Goal: Task Accomplishment & Management: Manage account settings

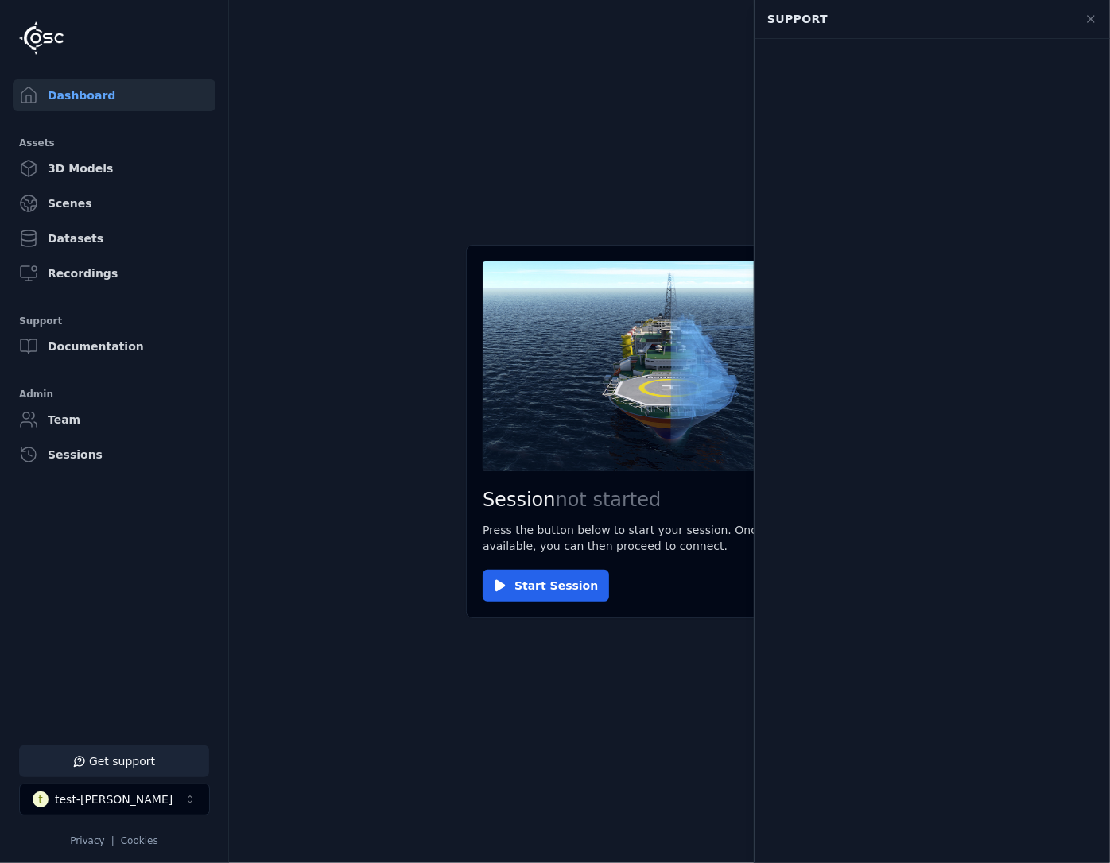
click at [102, 761] on button "Get support" at bounding box center [114, 762] width 190 height 32
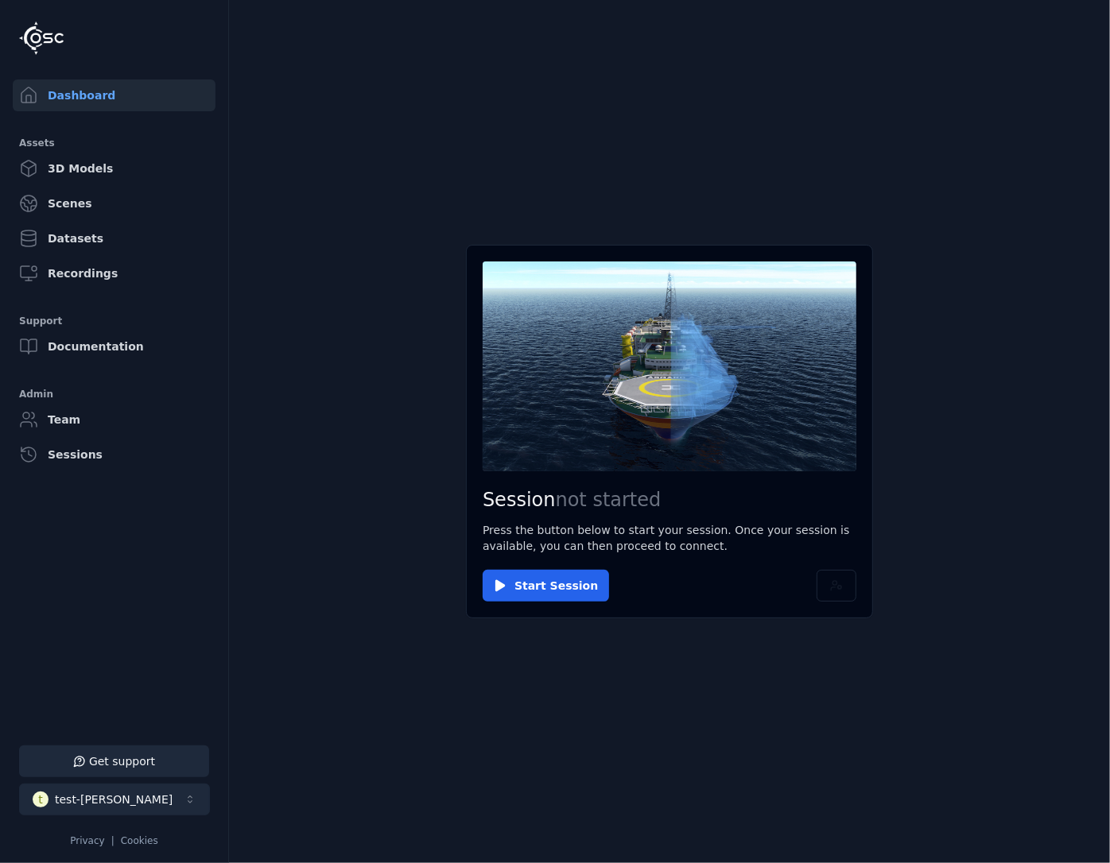
click at [108, 794] on div "test-[PERSON_NAME]" at bounding box center [114, 800] width 118 height 16
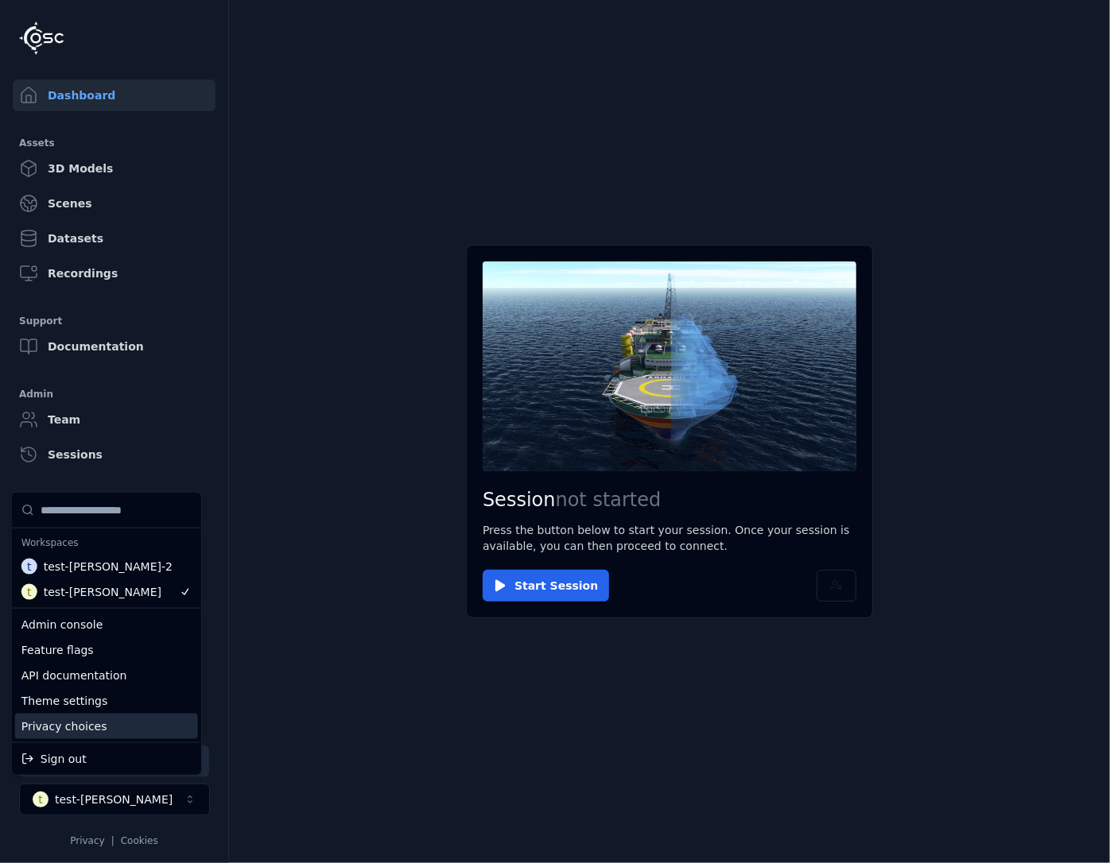
click at [123, 728] on div "Privacy choices" at bounding box center [106, 726] width 183 height 25
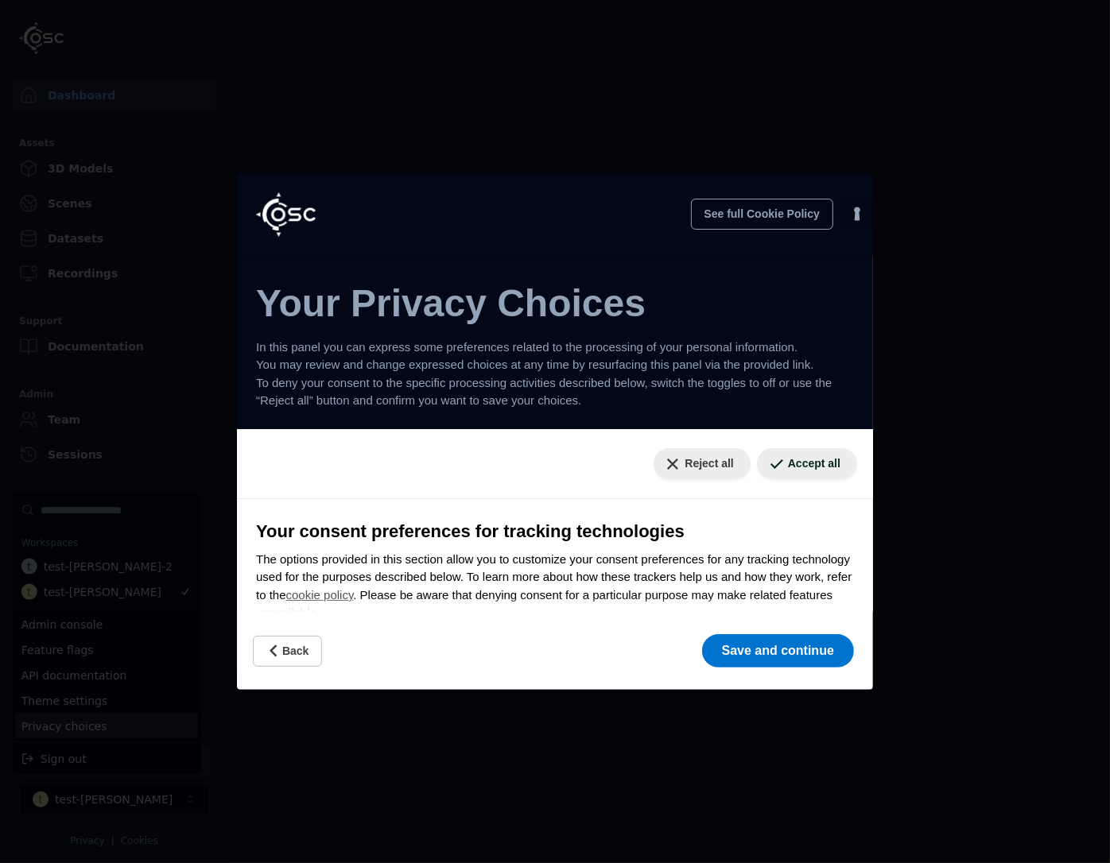
drag, startPoint x: 334, startPoint y: 796, endPoint x: 112, endPoint y: 774, distance: 222.8
click at [325, 794] on html "Support Dashboard Assets 3D Models Scenes Datasets Recordings Support Documenta…" at bounding box center [555, 431] width 1110 height 863
click at [79, 802] on div "See full Cookie Policy Cookie Policy Your Privacy Choices In this panel you can…" at bounding box center [555, 431] width 1110 height 863
click at [306, 647] on button "Back" at bounding box center [287, 651] width 69 height 31
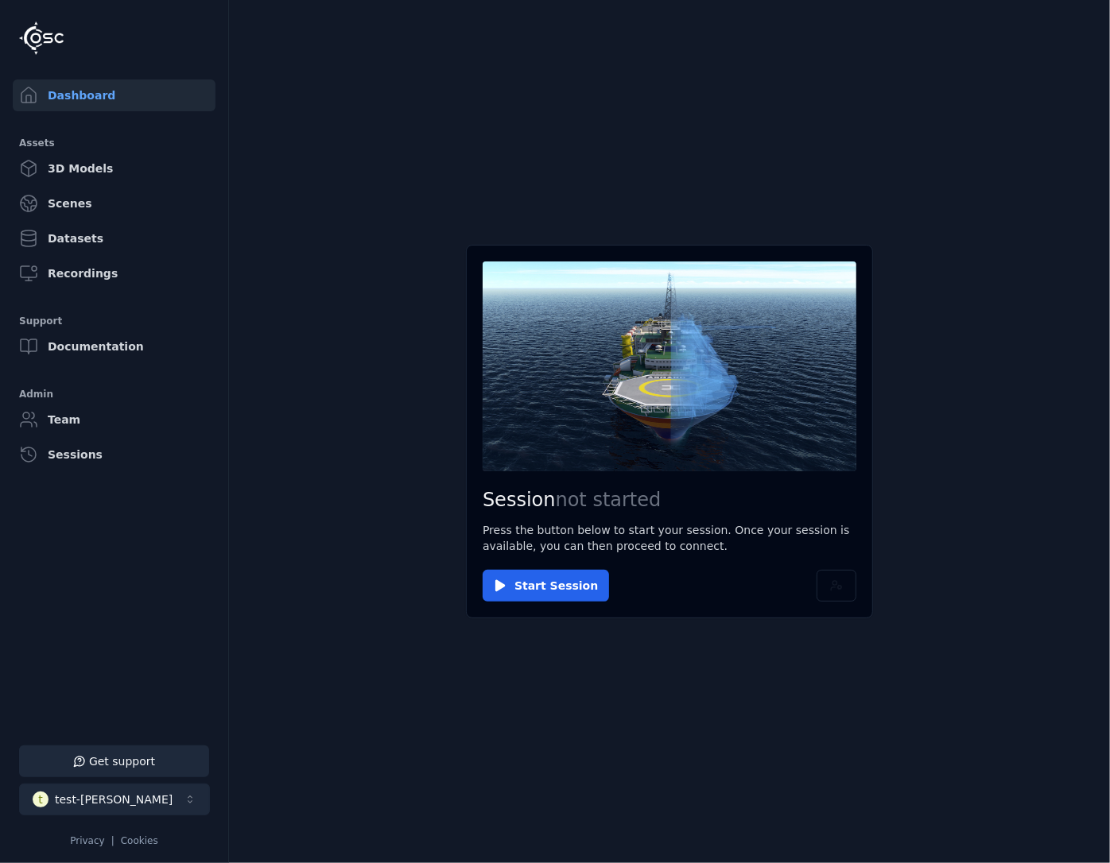
click at [142, 810] on button "t test-[PERSON_NAME]" at bounding box center [114, 800] width 191 height 32
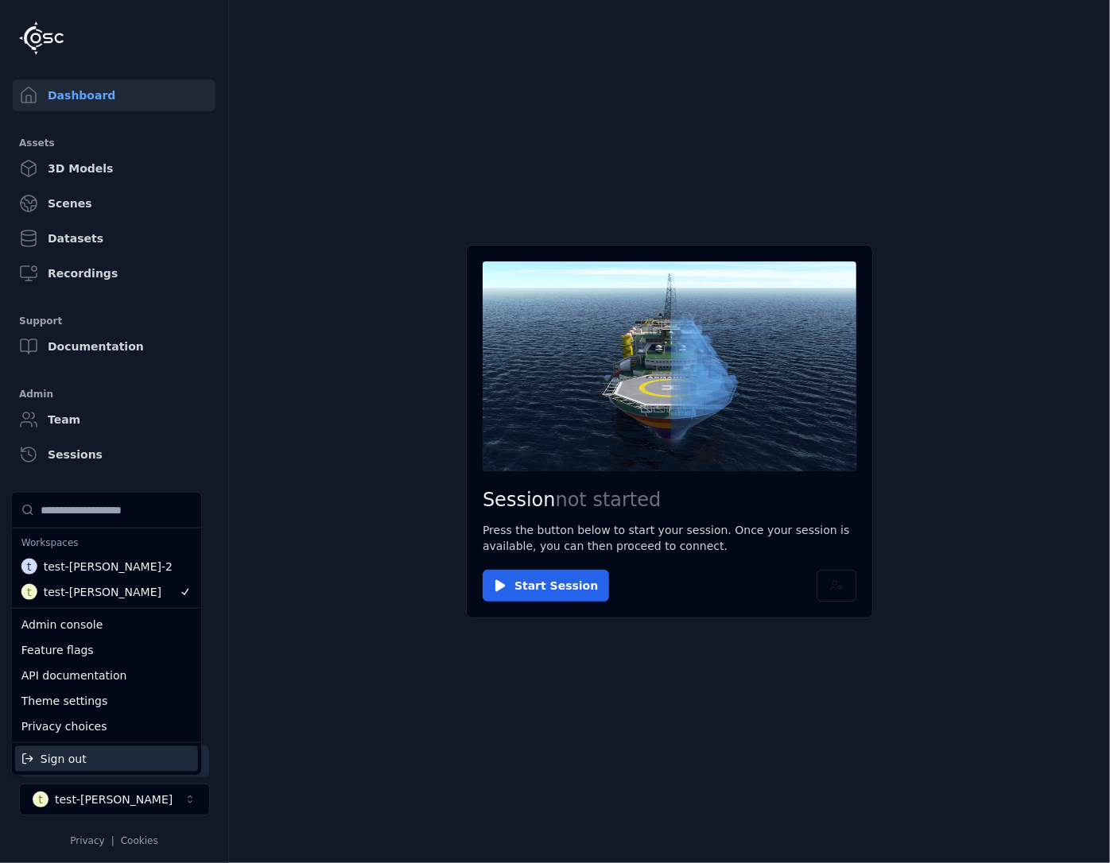
click at [91, 759] on div "Sign out" at bounding box center [106, 758] width 183 height 25
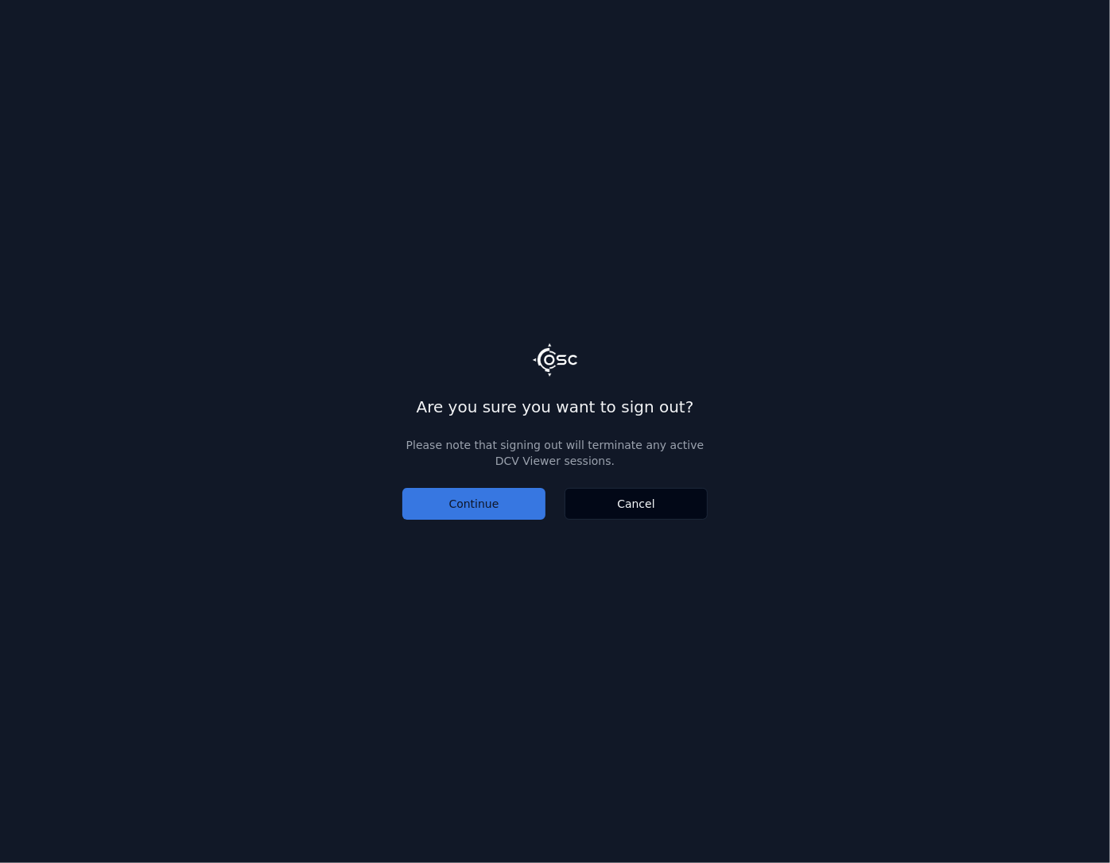
click at [489, 501] on button "Continue" at bounding box center [473, 504] width 143 height 32
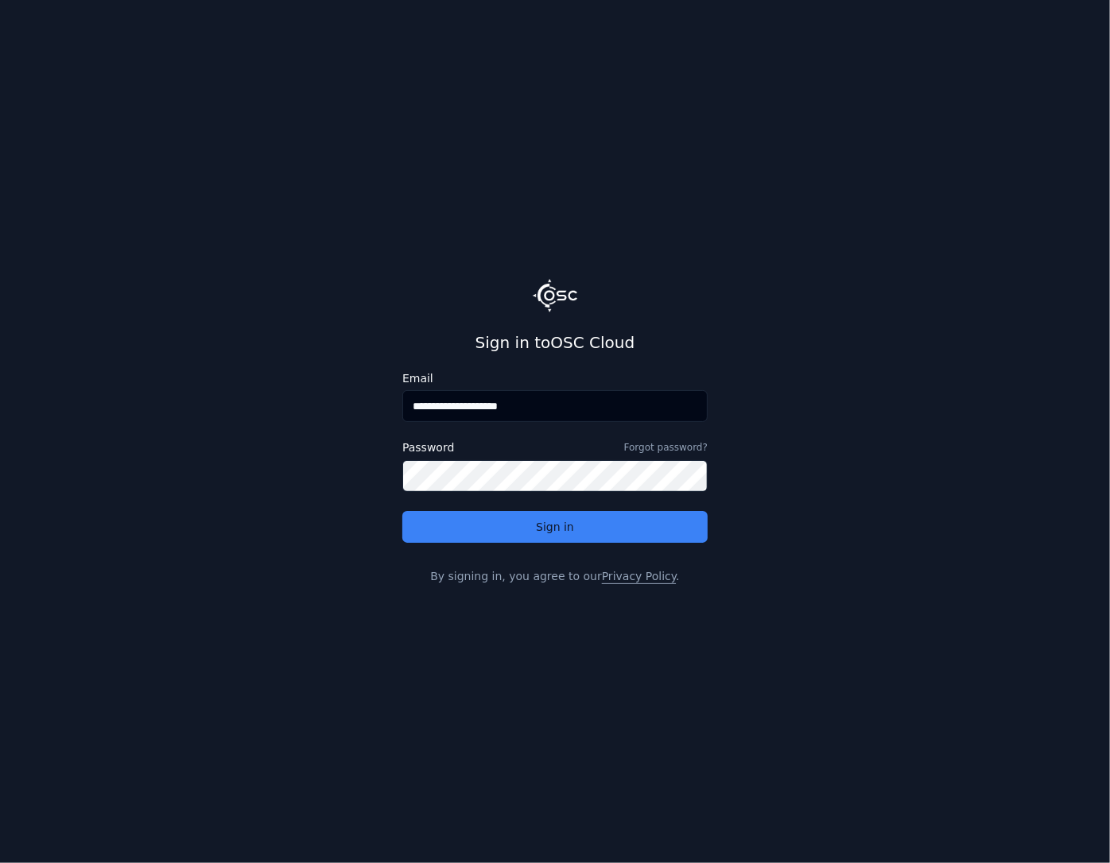
click at [499, 406] on input "**********" at bounding box center [554, 406] width 305 height 32
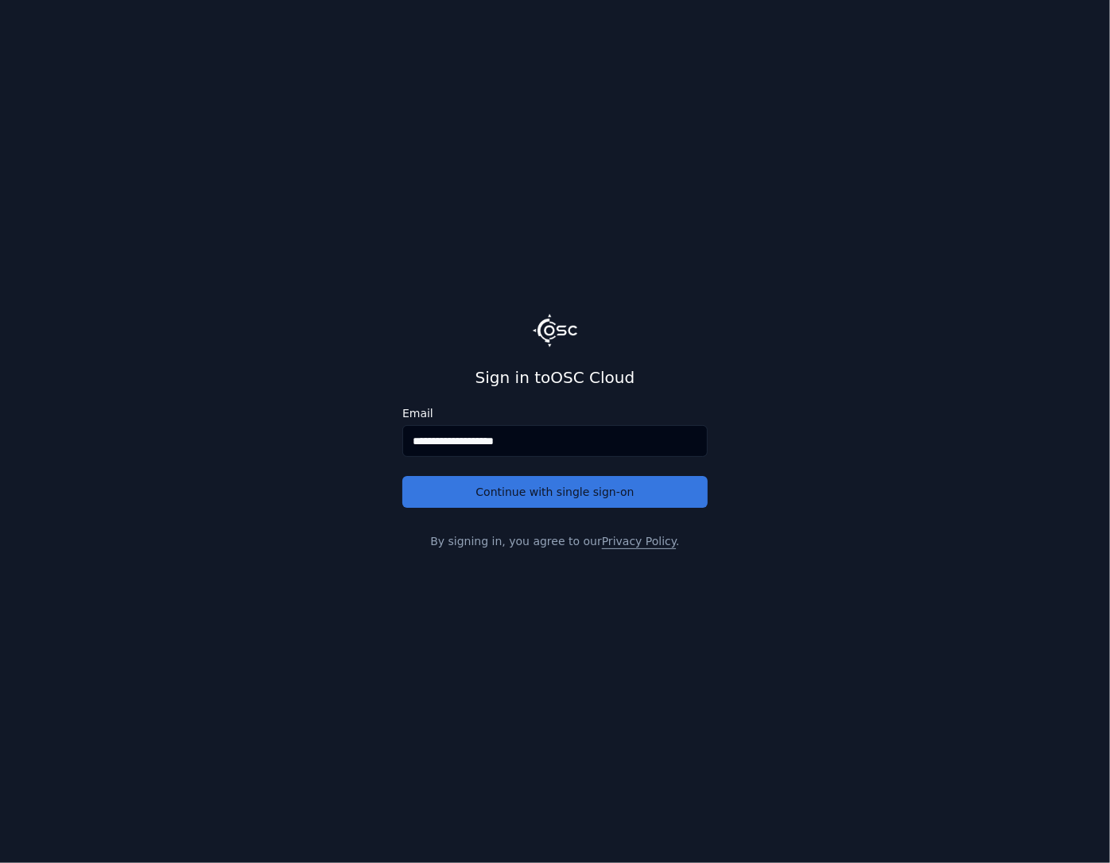
type input "**********"
click at [571, 485] on button "Continue with single sign-on" at bounding box center [554, 492] width 305 height 32
